Goal: Transaction & Acquisition: Download file/media

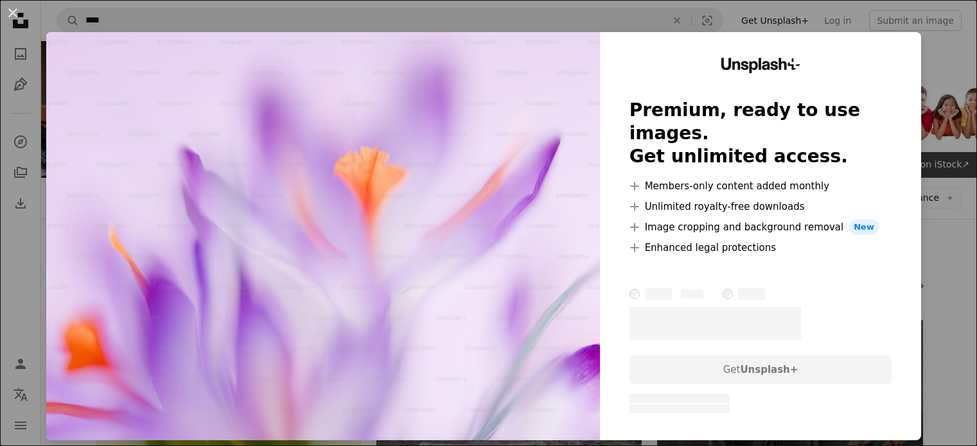
scroll to position [3424, 0]
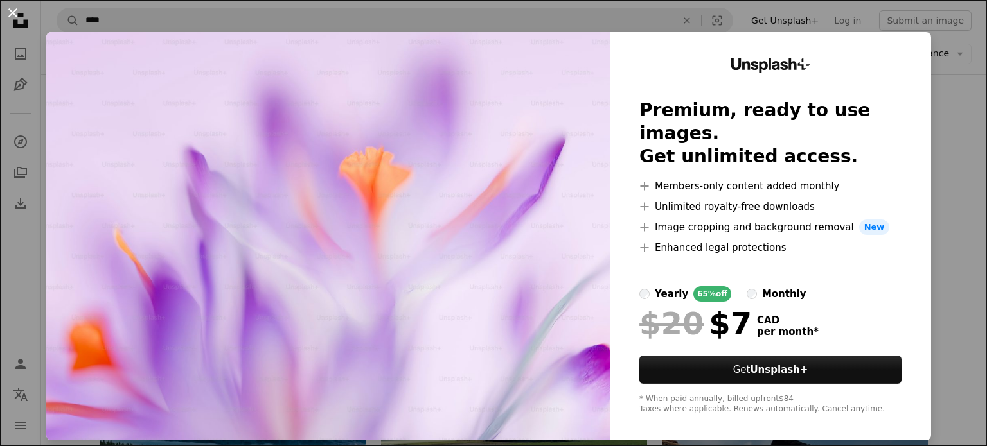
click at [16, 14] on button "An X shape" at bounding box center [12, 12] width 15 height 15
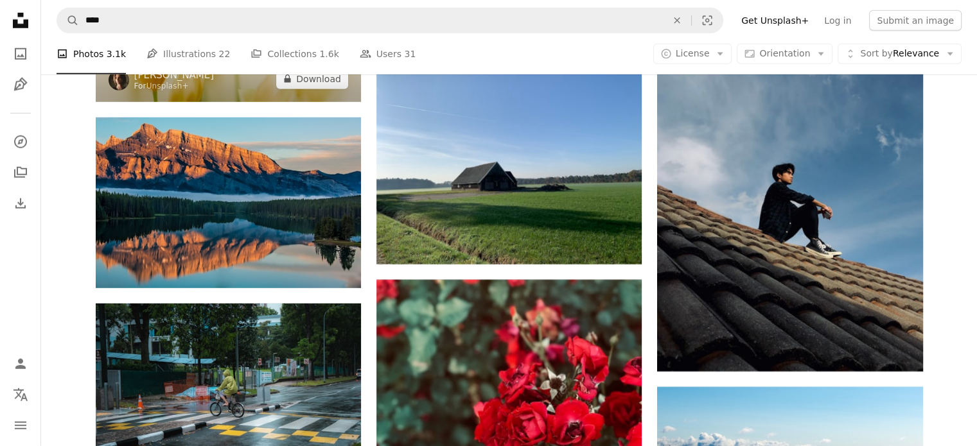
scroll to position [3681, 0]
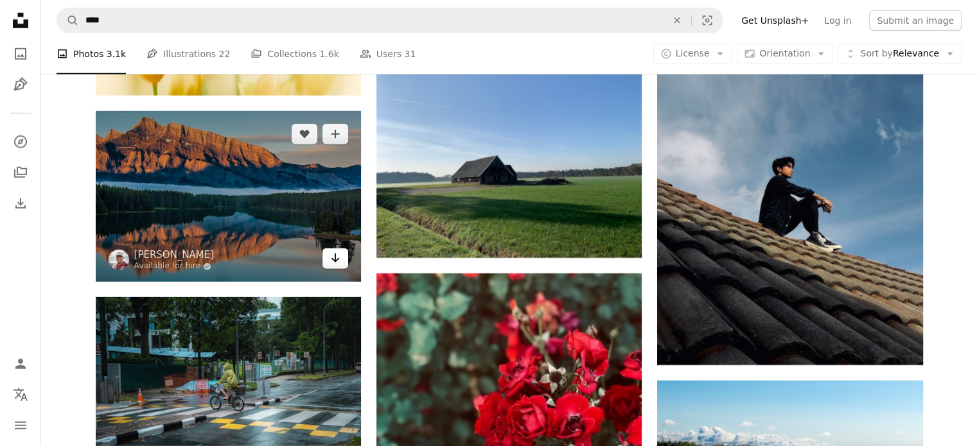
click at [338, 259] on icon "Download" at bounding box center [335, 258] width 8 height 9
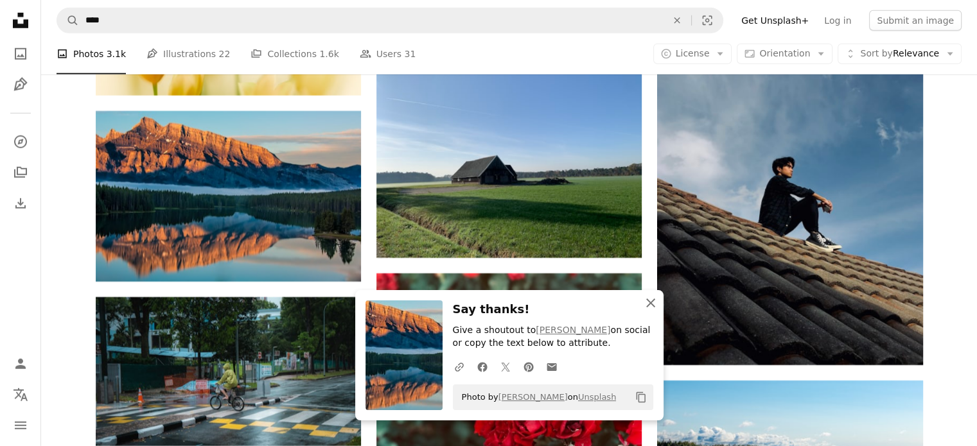
click at [651, 301] on icon "An X shape" at bounding box center [650, 302] width 15 height 15
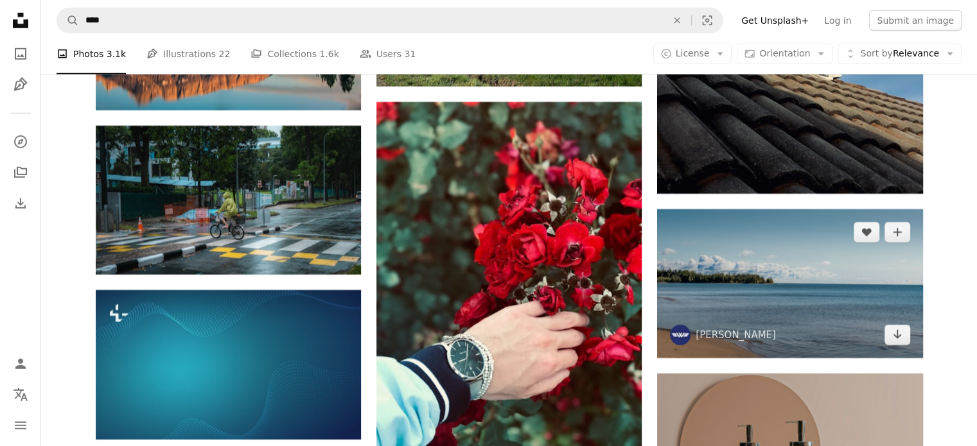
scroll to position [4024, 0]
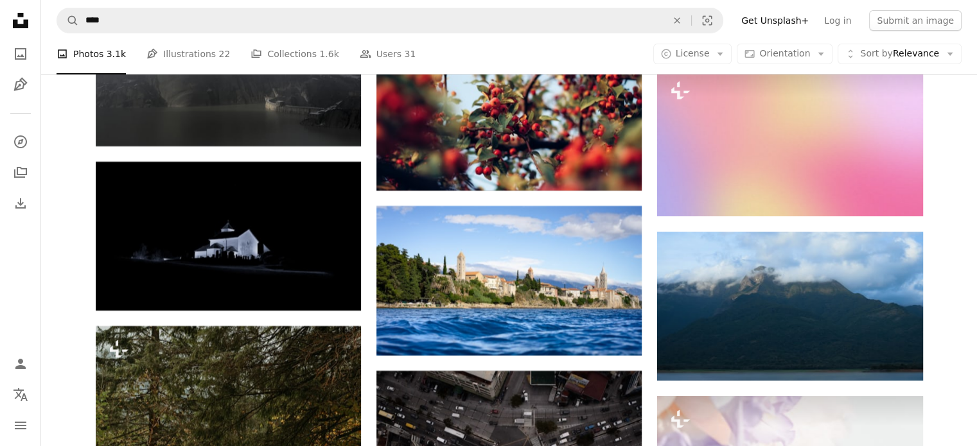
scroll to position [4795, 0]
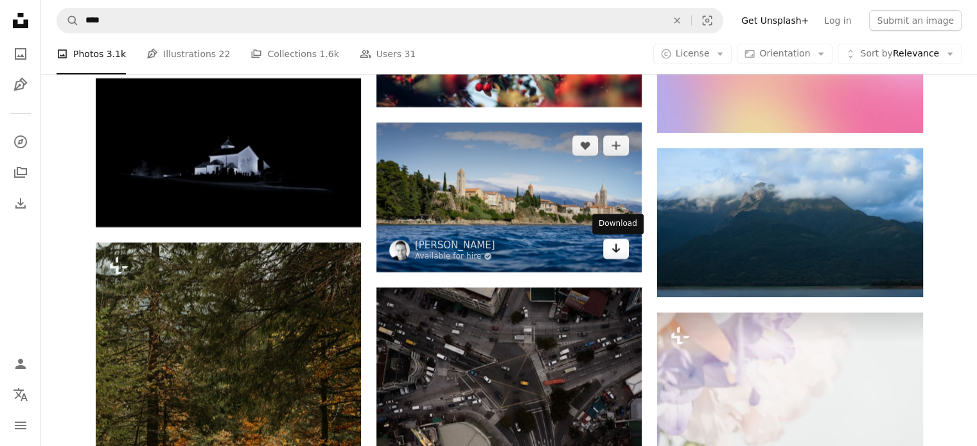
click at [608, 250] on link "Arrow pointing down" at bounding box center [616, 249] width 26 height 21
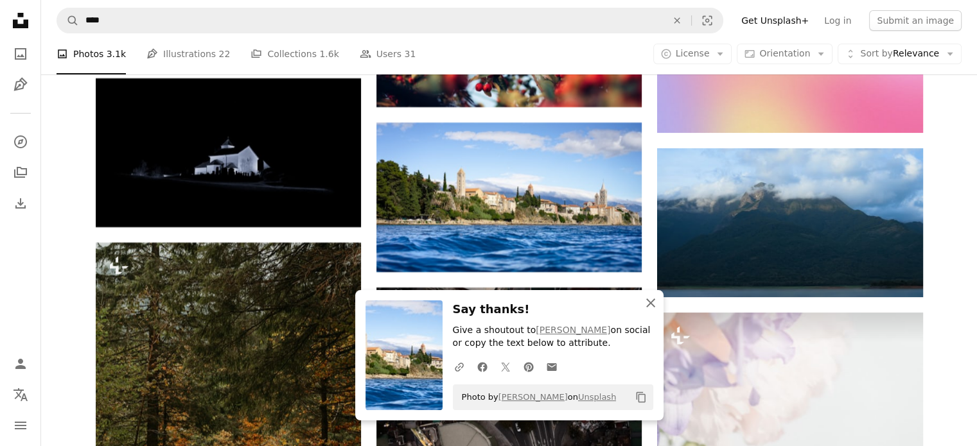
click at [646, 304] on icon "An X shape" at bounding box center [650, 302] width 15 height 15
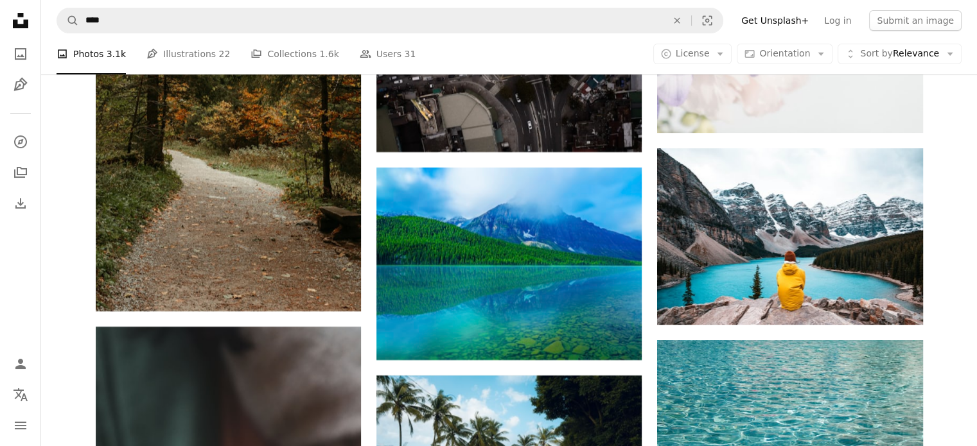
scroll to position [5125, 0]
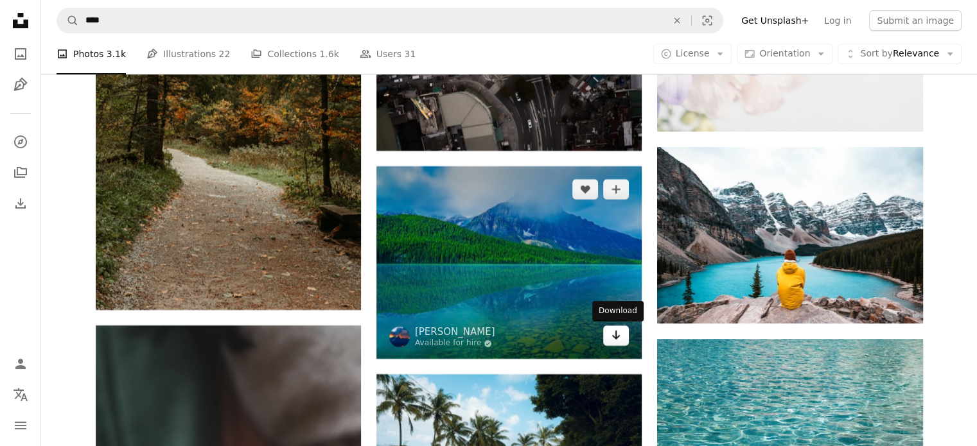
click at [615, 336] on icon "Download" at bounding box center [616, 335] width 8 height 9
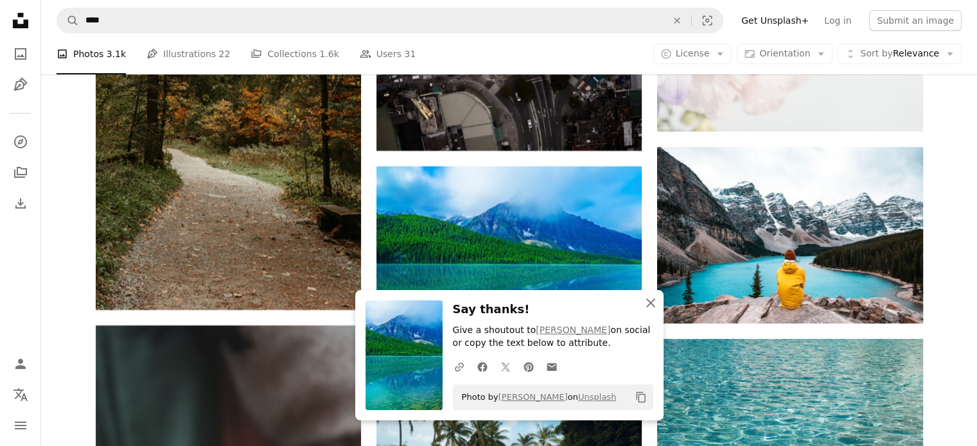
click at [651, 304] on icon "An X shape" at bounding box center [650, 302] width 15 height 15
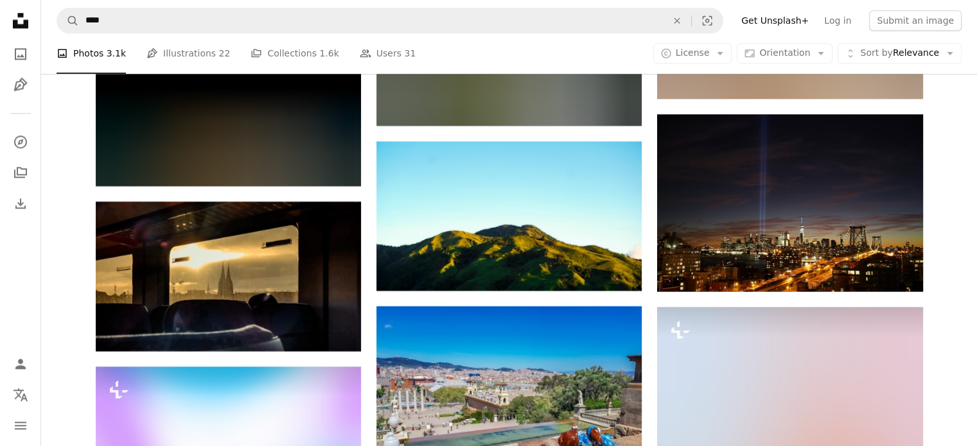
scroll to position [6579, 0]
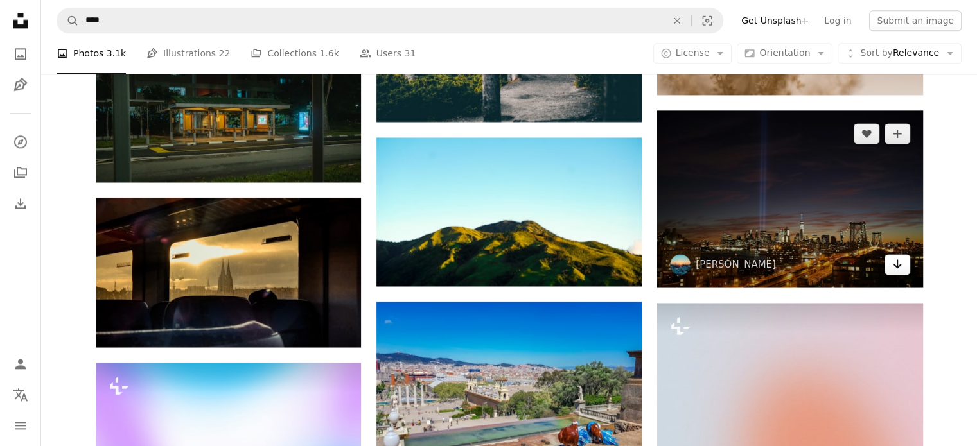
click at [898, 272] on icon "Arrow pointing down" at bounding box center [897, 263] width 10 height 15
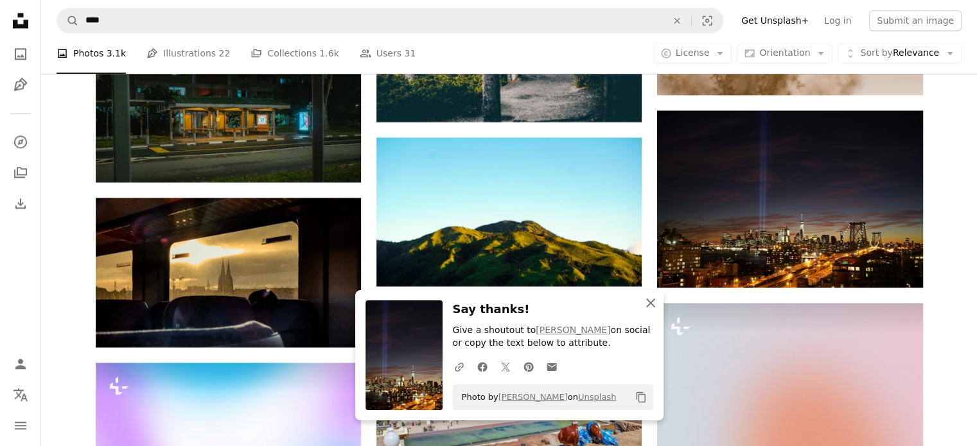
click at [648, 303] on icon "An X shape" at bounding box center [650, 302] width 15 height 15
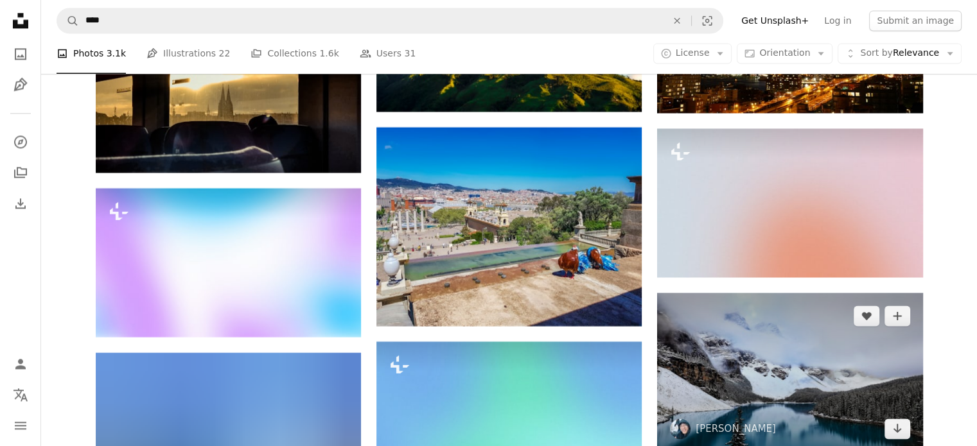
scroll to position [6836, 0]
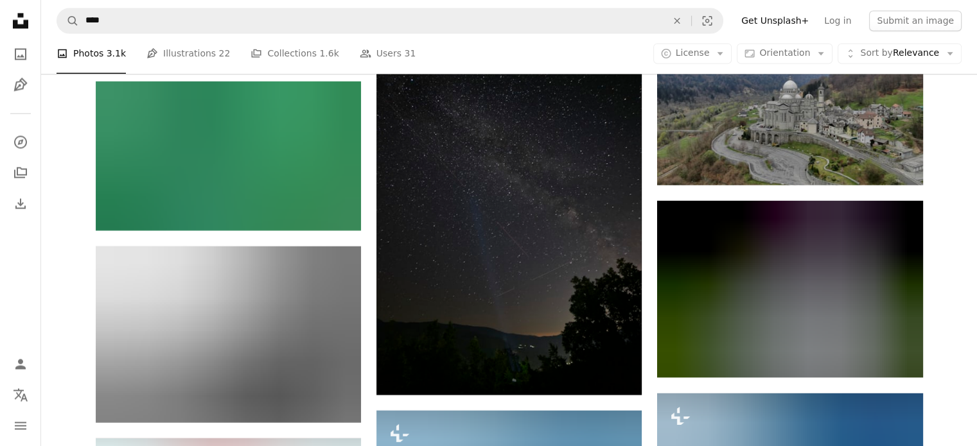
scroll to position [7264, 0]
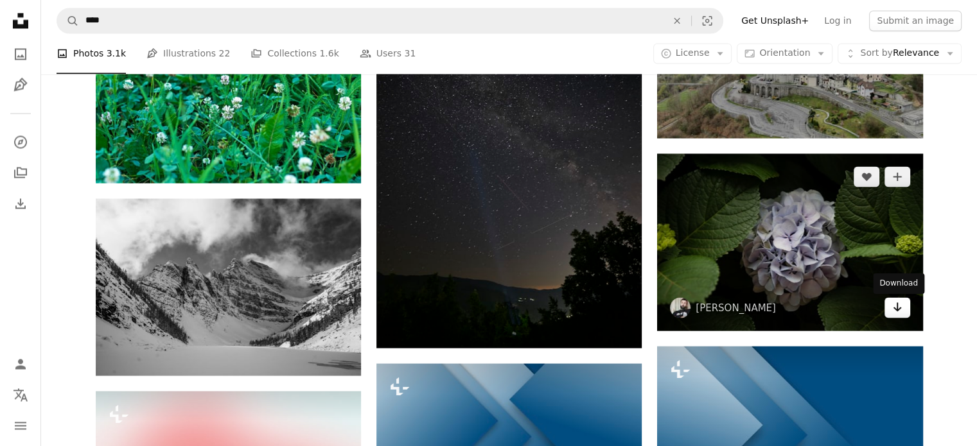
click at [901, 310] on icon "Arrow pointing down" at bounding box center [897, 306] width 10 height 15
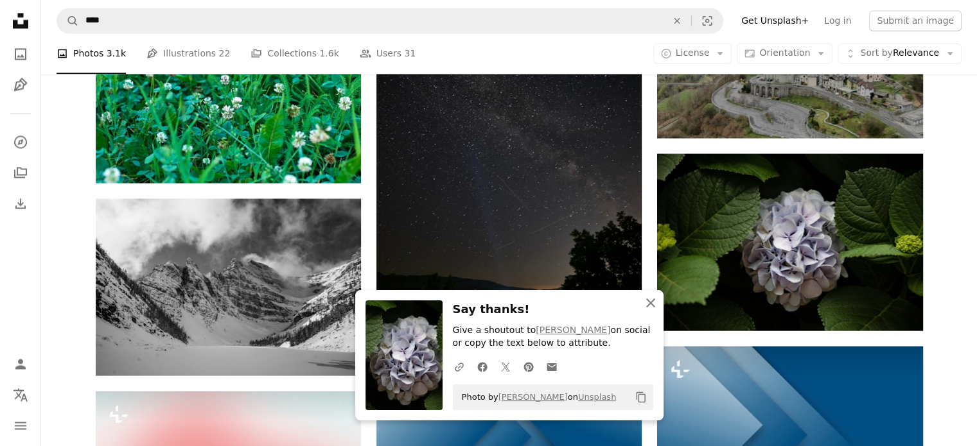
click at [651, 299] on icon "An X shape" at bounding box center [650, 302] width 15 height 15
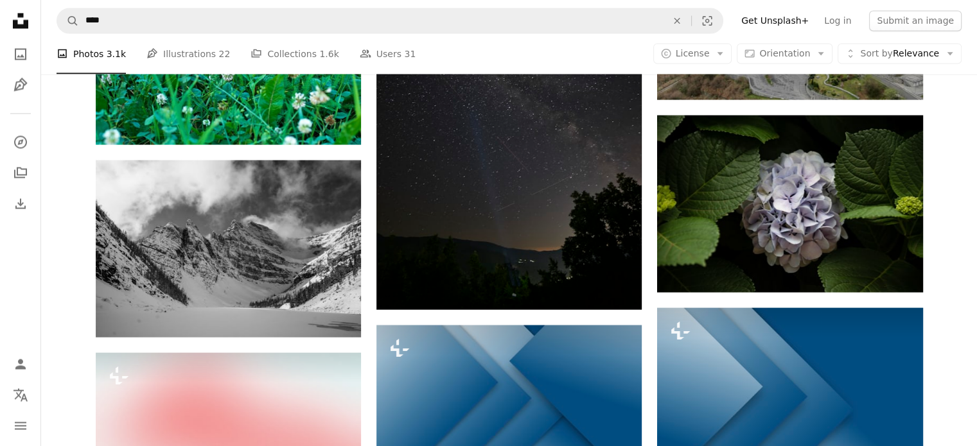
scroll to position [7350, 0]
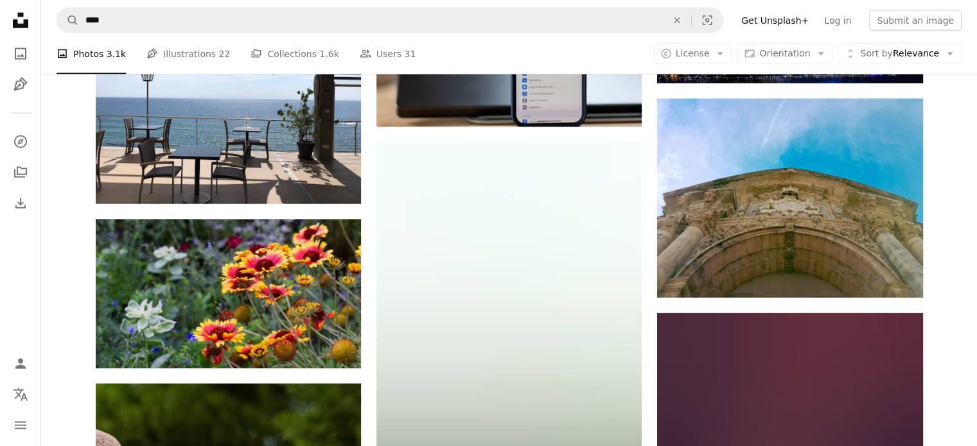
scroll to position [7864, 0]
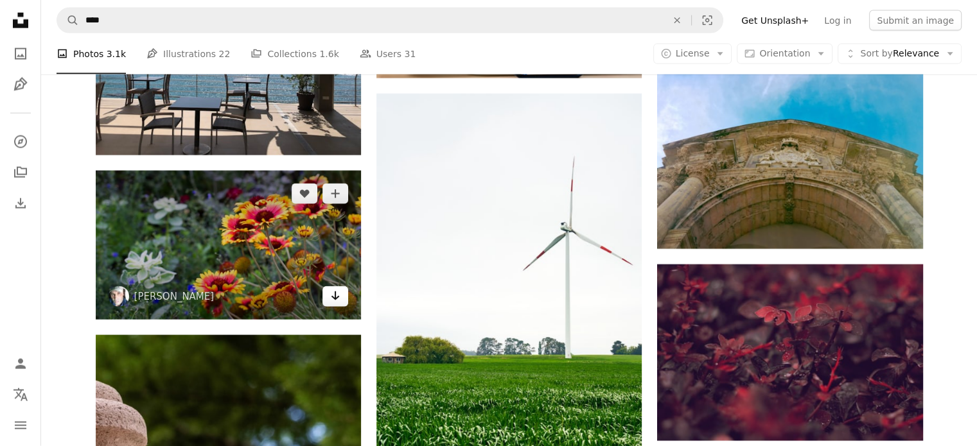
click at [329, 295] on link "Arrow pointing down" at bounding box center [335, 296] width 26 height 21
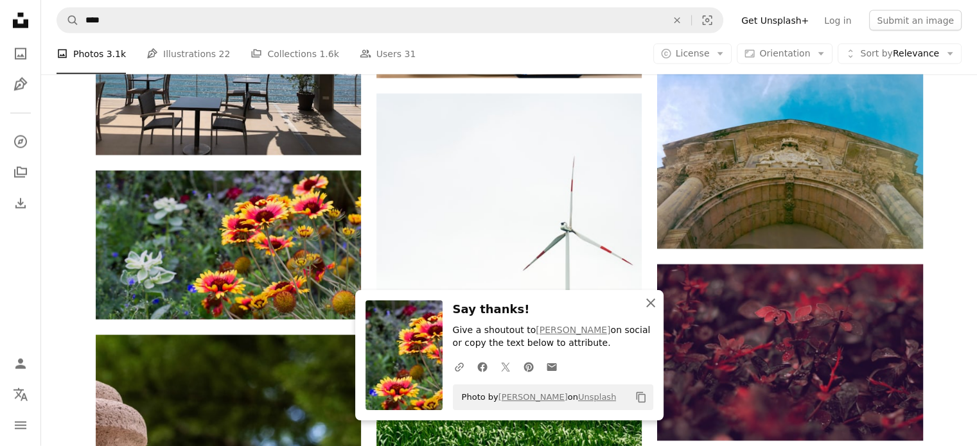
click at [654, 303] on icon "An X shape" at bounding box center [650, 302] width 15 height 15
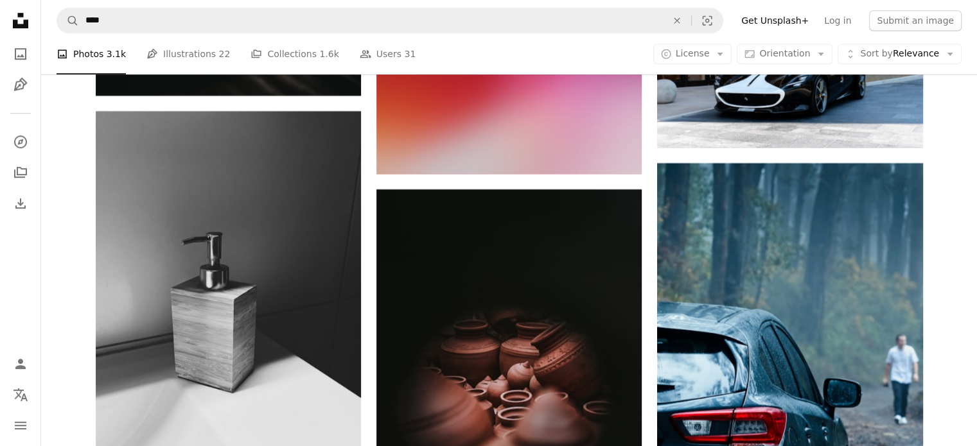
scroll to position [20197, 0]
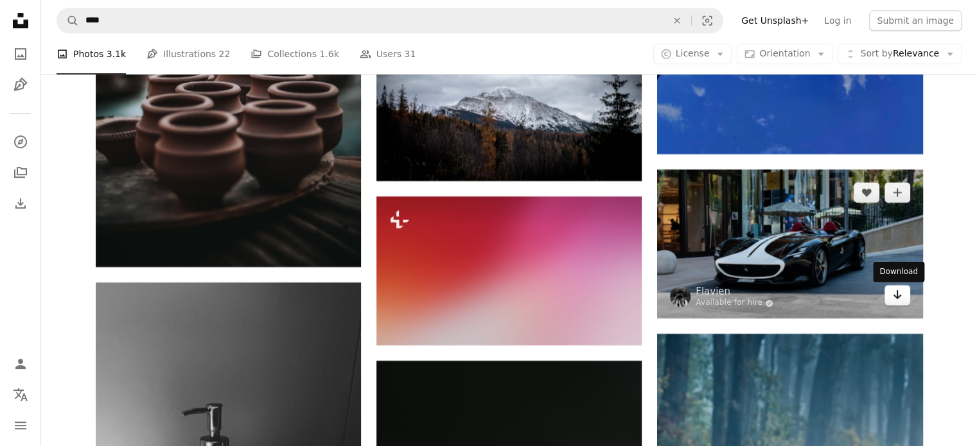
click at [890, 299] on link "Arrow pointing down" at bounding box center [898, 295] width 26 height 21
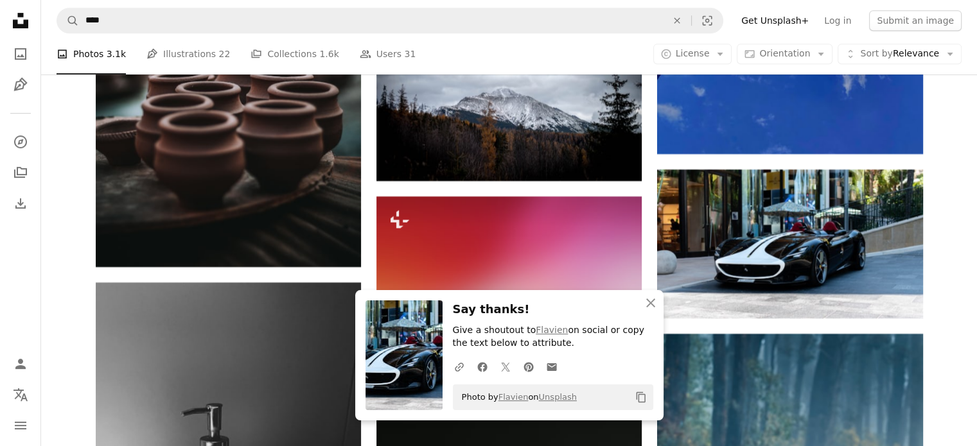
scroll to position [20191, 0]
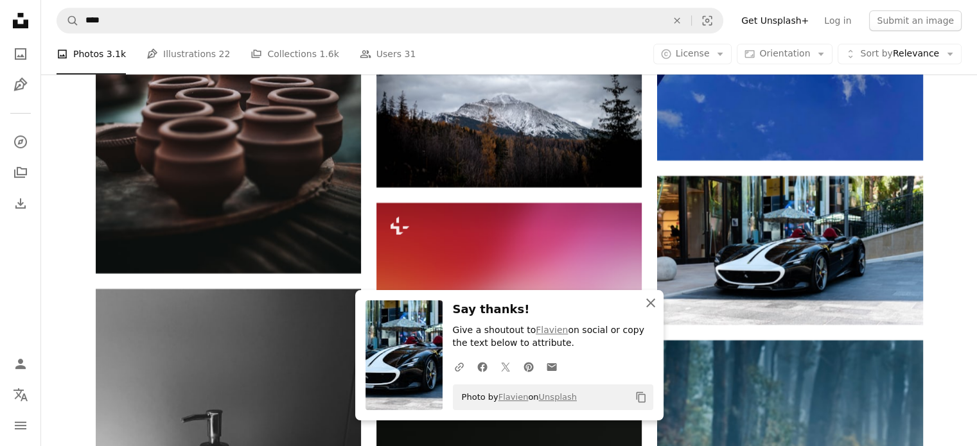
click at [653, 307] on icon "An X shape" at bounding box center [650, 302] width 15 height 15
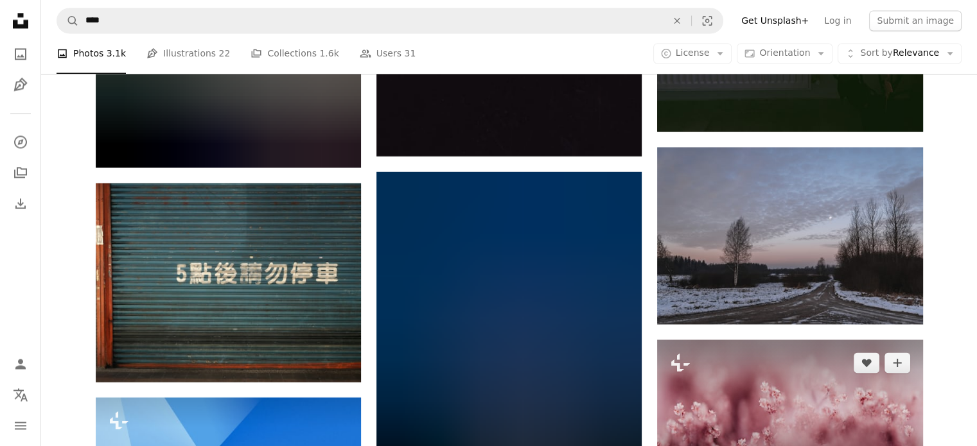
scroll to position [26614, 0]
